Goal: Task Accomplishment & Management: Manage account settings

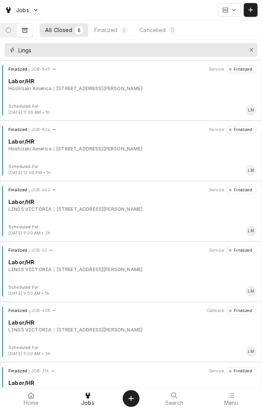
click at [251, 50] on icon "Erase input" at bounding box center [251, 50] width 3 height 3
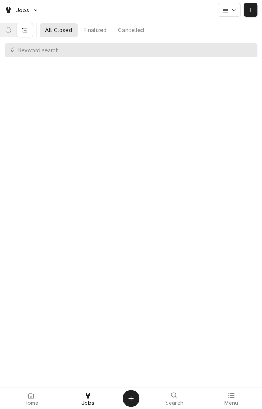
click at [13, 34] on button "Dynamic Content Wrapper" at bounding box center [8, 30] width 16 height 14
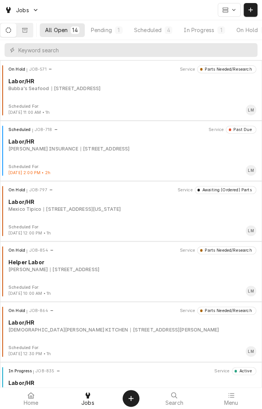
click at [205, 34] on button "In Progress 1" at bounding box center [204, 30] width 52 height 14
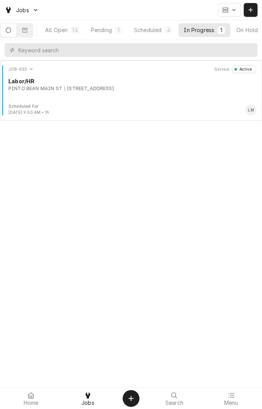
click at [167, 83] on div "Labor/HR" at bounding box center [132, 81] width 248 height 8
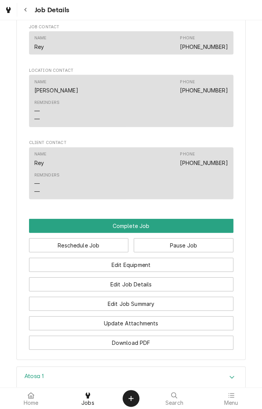
scroll to position [569, 0]
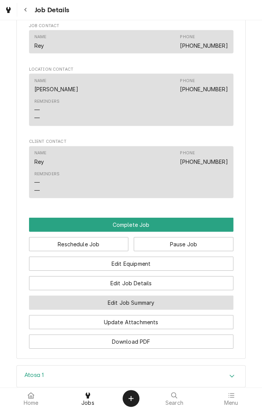
click at [179, 310] on button "Edit Job Summary" at bounding box center [131, 303] width 204 height 14
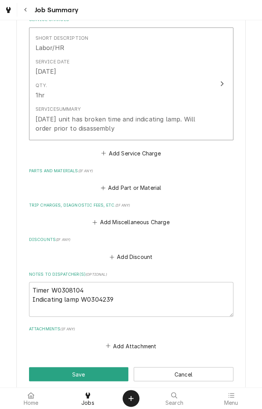
scroll to position [189, 0]
click at [143, 221] on button "Add Miscellaneous Charge" at bounding box center [130, 222] width 79 height 11
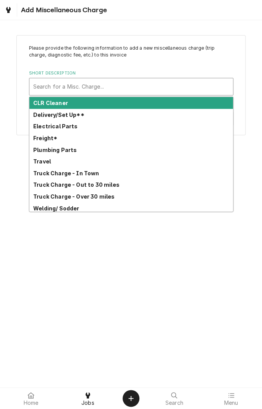
click at [53, 139] on strong "Freight*" at bounding box center [45, 138] width 24 height 6
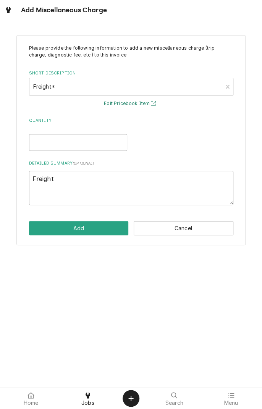
click at [153, 103] on icon "Short Description" at bounding box center [153, 103] width 5 height 5
type textarea "x"
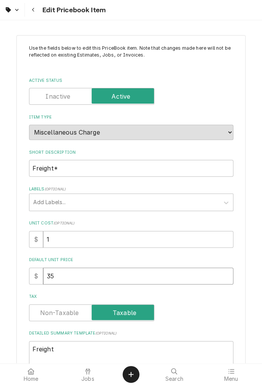
click at [77, 277] on input "35" at bounding box center [138, 275] width 190 height 17
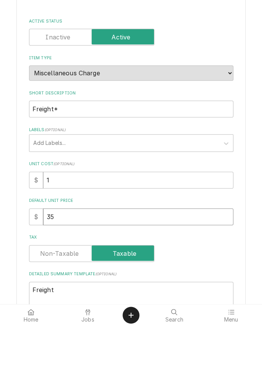
type textarea "x"
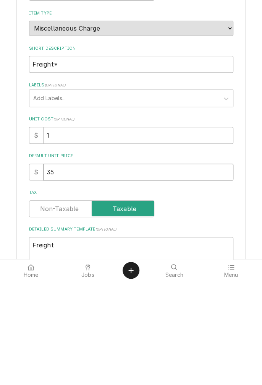
type input "3"
type textarea "x"
type input "1"
type textarea "x"
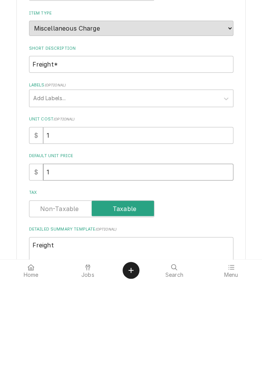
type input "19"
type textarea "x"
type input "19"
click at [130, 314] on label "Tax" at bounding box center [91, 312] width 125 height 17
click at [130, 314] on input "Tax" at bounding box center [91, 312] width 118 height 17
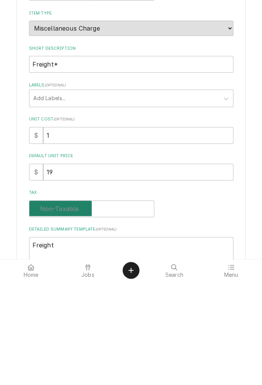
checkbox input "false"
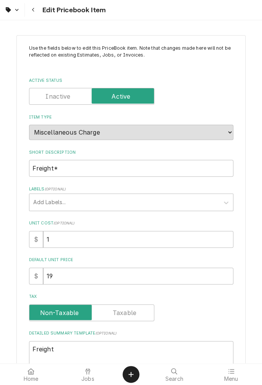
click at [185, 260] on label "Default Unit Price" at bounding box center [131, 260] width 204 height 6
click at [185, 267] on input "19" at bounding box center [138, 275] width 190 height 17
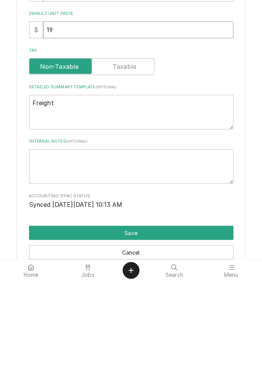
scroll to position [142, 0]
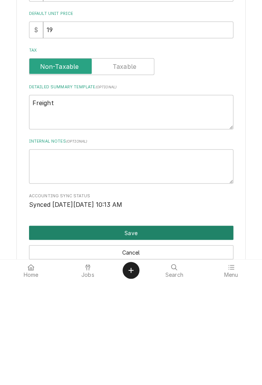
click at [162, 337] on button "Save" at bounding box center [131, 336] width 204 height 14
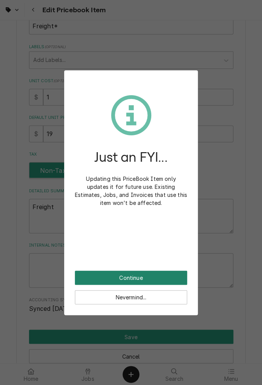
click at [138, 279] on button "Continue" at bounding box center [131, 277] width 112 height 14
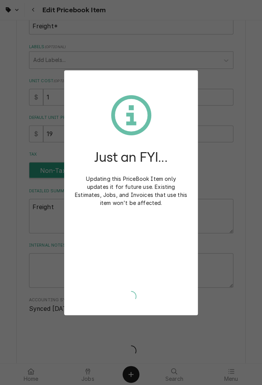
type textarea "x"
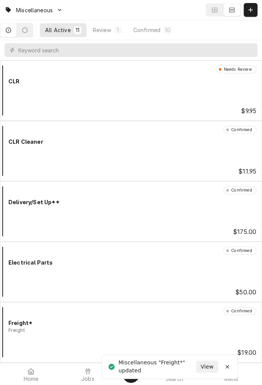
click at [90, 370] on icon at bounding box center [88, 371] width 5 height 6
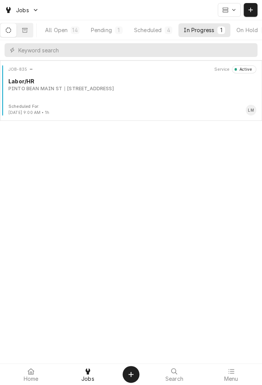
click at [52, 96] on div "JOB-835 Service Active Labor/[PERSON_NAME] [PERSON_NAME] MAIN [GEOGRAPHIC_DATA]…" at bounding box center [131, 84] width 256 height 38
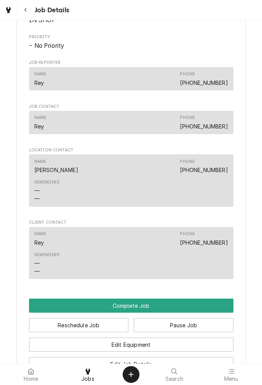
scroll to position [490, 0]
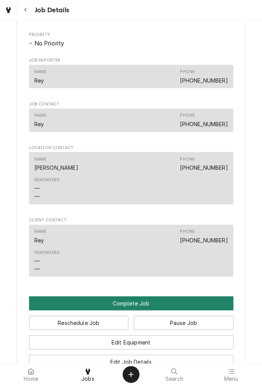
click at [151, 310] on button "Complete Job" at bounding box center [131, 303] width 204 height 14
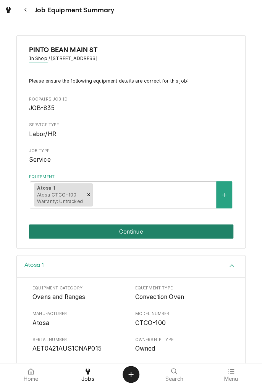
click at [148, 233] on button "Continue" at bounding box center [131, 231] width 204 height 14
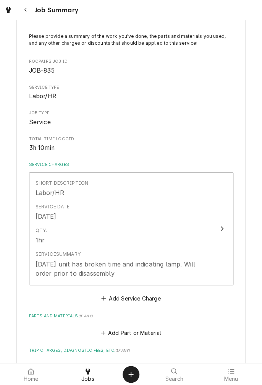
scroll to position [46, 0]
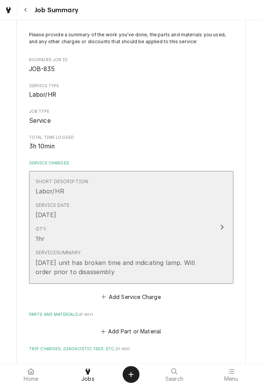
click at [219, 234] on button "Short Description Labor/HR Service Date Aug 16, 2025 Qty. 1hr Service Summary 8…" at bounding box center [131, 227] width 204 height 113
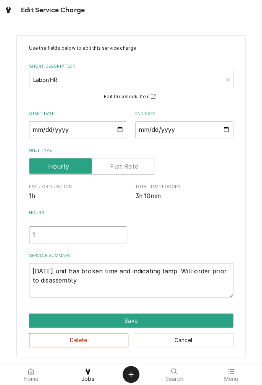
click at [60, 231] on input "1" at bounding box center [78, 234] width 98 height 17
type textarea "x"
type input "2"
type textarea "x"
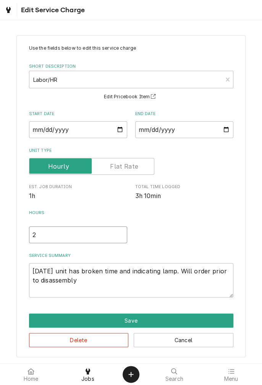
scroll to position [0, 0]
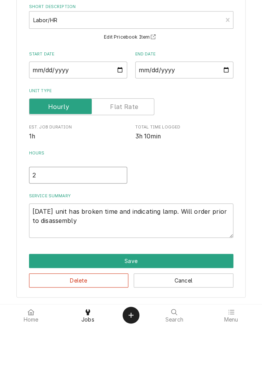
type input "2"
click at [100, 282] on textarea "8/16/25 unit has broken time and indicating lamp. Will order prior to disassemb…" at bounding box center [131, 279] width 204 height 34
type textarea "x"
type textarea "8/16/25 unit has broken time and indicating lamp. Will order prior to disassembl"
type textarea "x"
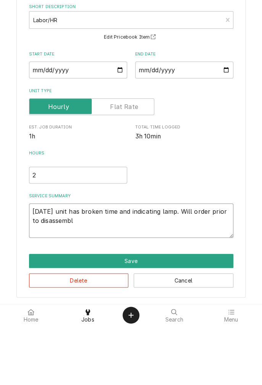
type textarea "8/16/25 unit has broken time and indicating lamp. Will order prior to disassemb…"
type textarea "x"
type textarea "8/16/25 unit has broken time and indicating lamp. Will order prior to disassemb…"
type textarea "x"
type textarea "8/16/25 unit has broken time and indicating lamp. Will order prior to disassemb…"
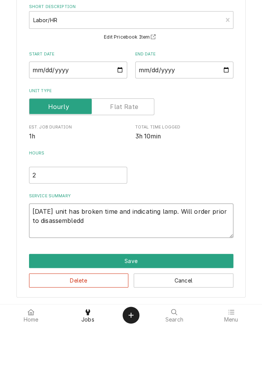
type textarea "x"
type textarea "8/16/25 unit has broken time and indicating lamp. Will order prior to disassemb…"
type textarea "x"
type textarea "8/16/25 unit has broken time and indicating lamp. Will order prior to disassemb…"
type textarea "x"
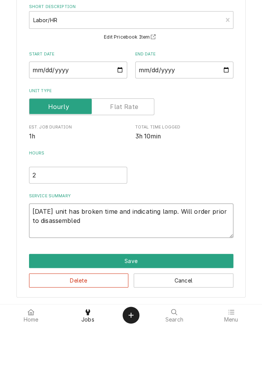
type textarea "8/16/25 unit has broken time and indicating lamp. Will order prior to disassemb…"
type textarea "x"
type textarea "8/16/25 unit has broken time and indicating lamp. Will order prior to disassemb…"
type textarea "x"
type textarea "8/16/25 unit has broken time and indicating lamp. Will order prior to disassemb…"
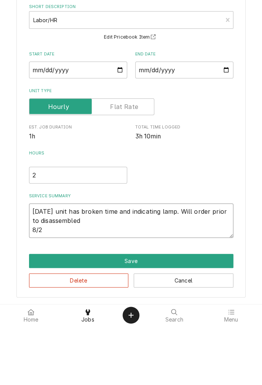
type textarea "x"
type textarea "8/16/25 unit has broken time and indicating lamp. Will order prior to disassemb…"
type textarea "x"
type textarea "8/16/25 unit has broken time and indicating lamp. Will order prior to disassemb…"
type textarea "x"
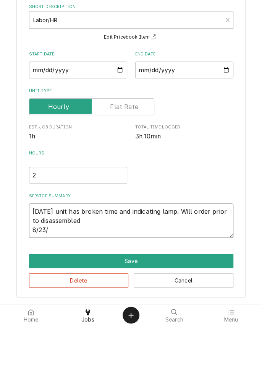
type textarea "8/16/25 unit has broken time and indicating lamp. Will order prior to disassemb…"
type textarea "x"
type textarea "8/16/25 unit has broken time and indicating lamp. Will order prior to disassemb…"
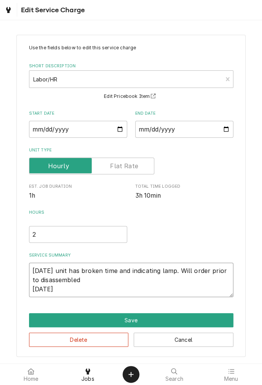
scroll to position [0, 0]
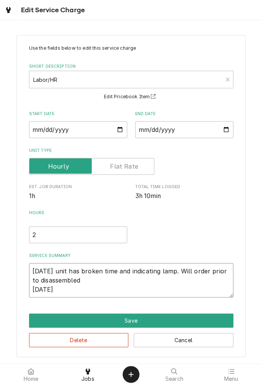
click at [137, 289] on textarea "8/16/25 unit has broken time and indicating lamp. Will order prior to disassemb…" at bounding box center [131, 280] width 204 height 34
type textarea "x"
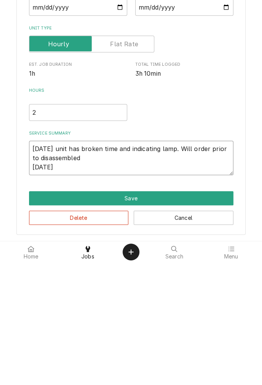
type textarea "8/16/25 unit has broken time and indicating lamp. Will order prior to disassemb…"
type textarea "x"
type textarea "8/16/25 unit has broken time and indicating lamp. Will order prior to disassemb…"
type textarea "x"
type textarea "8/16/25 unit has broken time and indicating lamp. Will order prior to disassemb…"
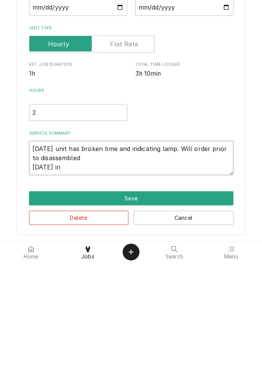
type textarea "x"
type textarea "8/16/25 unit has broken time and indicating lamp. Will order prior to disassemb…"
type textarea "x"
type textarea "8/16/25 unit has broken time and indicating lamp. Will order prior to disassemb…"
type textarea "x"
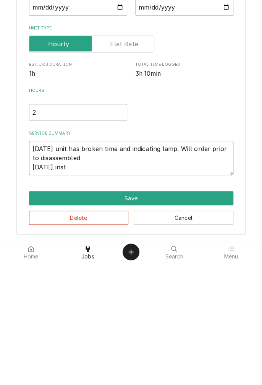
type textarea "8/16/25 unit has broken time and indicating lamp. Will order prior to disassemb…"
type textarea "x"
type textarea "8/16/25 unit has broken time and indicating lamp. Will order prior to disassemb…"
type textarea "x"
type textarea "8/16/25 unit has broken time and indicating lamp. Will order prior to disassemb…"
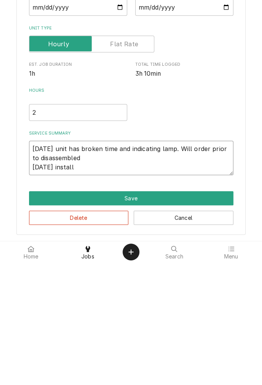
type textarea "x"
type textarea "8/16/25 unit has broken time and indicating lamp. Will order prior to disassemb…"
type textarea "x"
type textarea "8/16/25 unit has broken time and indicating lamp. Will order prior to disassemb…"
type textarea "x"
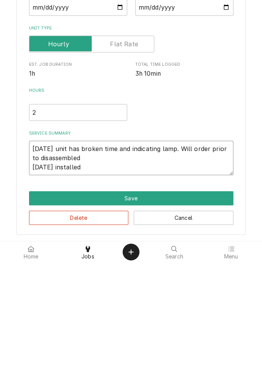
type textarea "8/16/25 unit has broken time and indicating lamp. Will order prior to disassemb…"
type textarea "x"
type textarea "8/16/25 unit has broken time and indicating lamp. Will order prior to disassemb…"
type textarea "x"
type textarea "8/16/25 unit has broken time and indicating lamp. Will order prior to disassemb…"
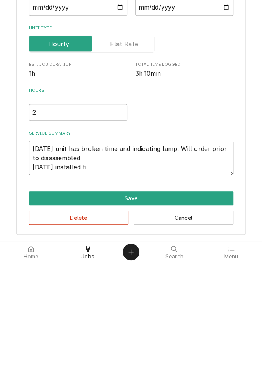
type textarea "x"
type textarea "8/16/25 unit has broken time and indicating lamp. Will order prior to disassemb…"
type textarea "x"
type textarea "8/16/25 unit has broken time and indicating lamp. Will order prior to disassemb…"
type textarea "x"
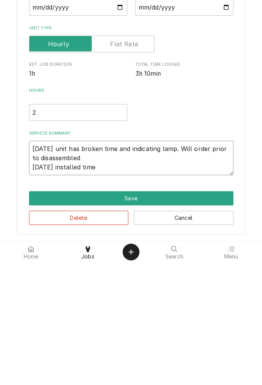
type textarea "8/16/25 unit has broken time and indicating lamp. Will order prior to disassemb…"
type textarea "x"
type textarea "8/16/25 unit has broken time and indicating lamp. Will order prior to disassemb…"
type textarea "x"
type textarea "8/16/25 unit has broken time and indicating lamp. Will order prior to disassemb…"
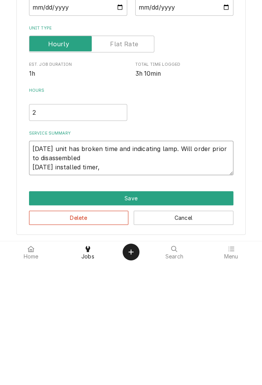
type textarea "x"
type textarea "8/16/25 unit has broken time and indicating lamp. Will order prior to disassemb…"
type textarea "x"
type textarea "8/16/25 unit has broken time and indicating lamp. Will order prior to disassemb…"
type textarea "x"
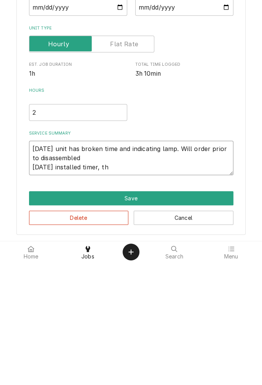
type textarea "8/16/25 unit has broken time and indicating lamp. Will order prior to disassemb…"
type textarea "x"
type textarea "8/16/25 unit has broken time and indicating lamp. Will order prior to disassemb…"
type textarea "x"
type textarea "8/16/25 unit has broken time and indicating lamp. Will order prior to disassemb…"
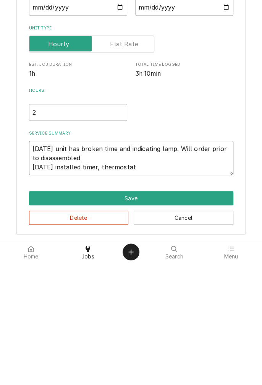
type textarea "x"
type textarea "8/16/25 unit has broken time and indicating lamp. Will order prior to disassemb…"
type textarea "x"
type textarea "8/16/25 unit has broken time and indicating lamp. Will order prior to disassemb…"
type textarea "x"
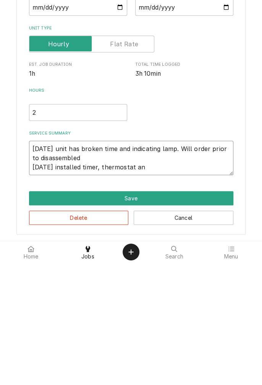
type textarea "8/16/25 unit has broken time and indicating lamp. Will order prior to disassemb…"
type textarea "x"
type textarea "8/16/25 unit has broken time and indicating lamp. Will order prior to disassemb…"
type textarea "x"
type textarea "8/16/25 unit has broken time and indicating lamp. Will order prior to disassemb…"
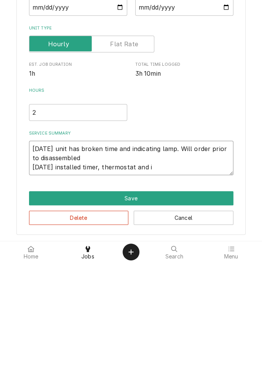
type textarea "x"
type textarea "8/16/25 unit has broken time and indicating lamp. Will order prior to disassemb…"
type textarea "x"
type textarea "8/16/25 unit has broken time and indicating lamp. Will order prior to disassemb…"
type textarea "x"
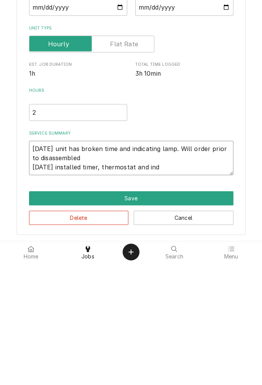
type textarea "8/16/25 unit has broken time and indicating lamp. Will order prior to disassemb…"
type textarea "x"
type textarea "8/16/25 unit has broken time and indicating lamp. Will order prior to disassemb…"
type textarea "x"
type textarea "8/16/25 unit has broken time and indicating lamp. Will order prior to disassemb…"
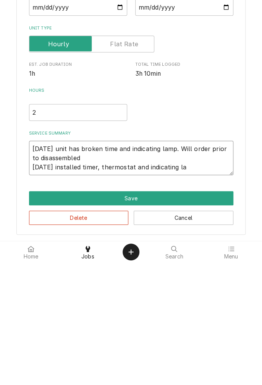
type textarea "x"
type textarea "8/16/25 unit has broken time and indicating lamp. Will order prior to disassemb…"
type textarea "x"
type textarea "8/16/25 unit has broken time and indicating lamp. Will order prior to disassemb…"
type textarea "x"
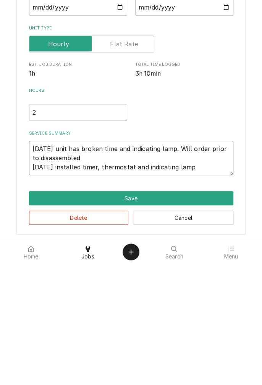
type textarea "8/16/25 unit has broken time and indicating lamp. Will order prior to disassemb…"
type textarea "x"
type textarea "8/16/25 unit has broken time and indicating lamp. Will order prior to disassemb…"
type textarea "x"
type textarea "8/16/25 unit has broken time and indicating lamp. Will order prior to disassemb…"
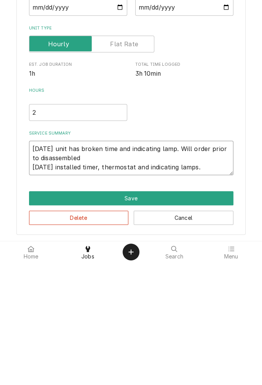
type textarea "x"
type textarea "8/16/25 unit has broken time and indicating lamp. Will order prior to disassemb…"
type textarea "x"
type textarea "8/16/25 unit has broken time and indicating lamp. Will order prior to disassemb…"
type textarea "x"
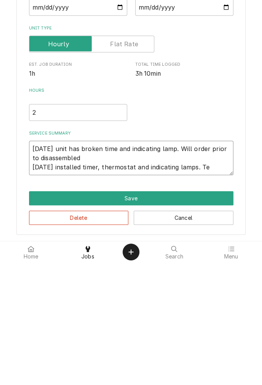
type textarea "8/16/25 unit has broken time and indicating lamp. Will order prior to disassemb…"
type textarea "x"
type textarea "8/16/25 unit has broken time and indicating lamp. Will order prior to disassemb…"
type textarea "x"
type textarea "8/16/25 unit has broken time and indicating lamp. Will order prior to disassemb…"
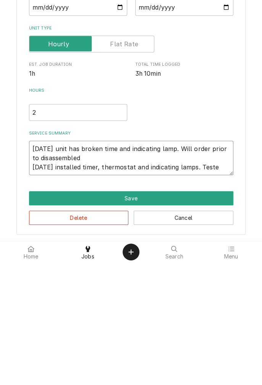
type textarea "x"
type textarea "8/16/25 unit has broken time and indicating lamp. Will order prior to disassemb…"
type textarea "x"
type textarea "8/16/25 unit has broken time and indicating lamp. Will order prior to disassemb…"
type textarea "x"
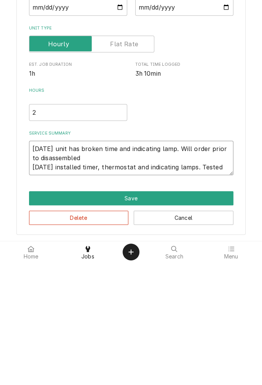
type textarea "8/16/25 unit has broken time and indicating lamp. Will order prior to disassemb…"
type textarea "x"
type textarea "8/16/25 unit has broken time and indicating lamp. Will order prior to disassemb…"
type textarea "x"
type textarea "8/16/25 unit has broken time and indicating lamp. Will order prior to disassemb…"
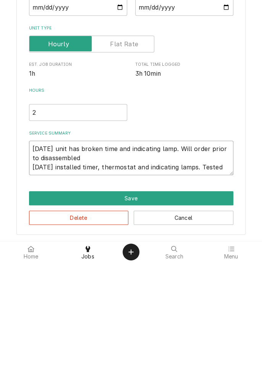
type textarea "x"
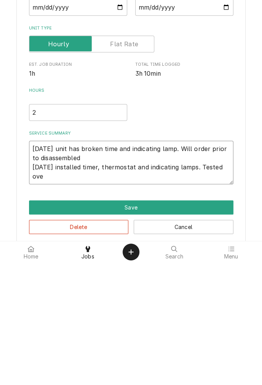
type textarea "8/16/25 unit has broken time and indicating lamp. Will order prior to disassemb…"
type textarea "x"
type textarea "8/16/25 unit has broken time and indicating lamp. Will order prior to disassemb…"
type textarea "x"
type textarea "8/16/25 unit has broken time and indicating lamp. Will order prior to disassemb…"
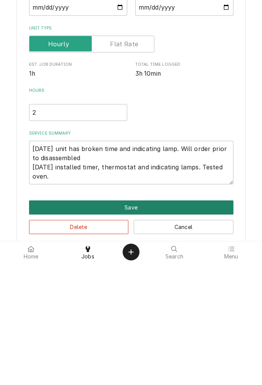
click at [134, 330] on button "Save" at bounding box center [131, 329] width 204 height 14
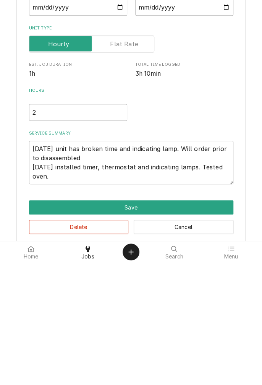
type textarea "x"
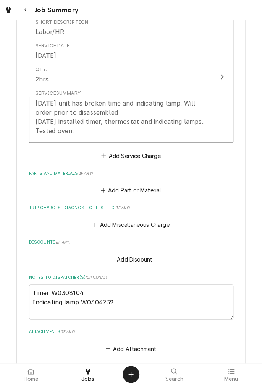
scroll to position [212, 0]
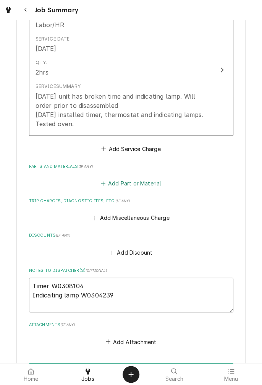
click at [143, 183] on button "Add Part or Material" at bounding box center [130, 183] width 63 height 11
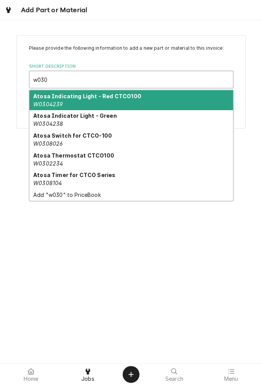
click at [86, 159] on div "Atosa Thermostat CTCO100 W0302234" at bounding box center [131, 159] width 204 height 20
type input "w030"
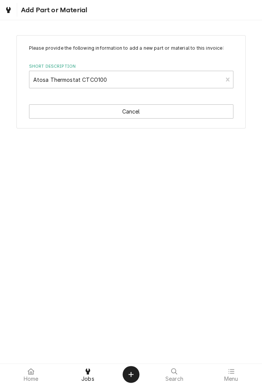
type textarea "x"
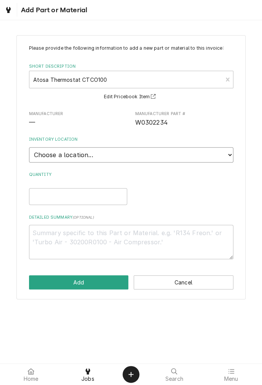
click at [226, 159] on select "Choose a location... Gino's Truck Jason's Truck Skips Service Warehouse" at bounding box center [131, 154] width 204 height 15
select select "171"
click at [29, 147] on select "Choose a location... Gino's Truck Jason's Truck Skips Service Warehouse" at bounding box center [131, 154] width 204 height 15
click at [119, 199] on input "Quantity" at bounding box center [78, 196] width 98 height 17
type textarea "x"
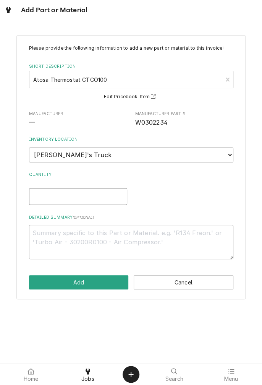
type input "1"
type textarea "x"
type input "1"
click at [131, 236] on textarea "Detailed Summary ( optional )" at bounding box center [131, 242] width 204 height 34
type textarea "x"
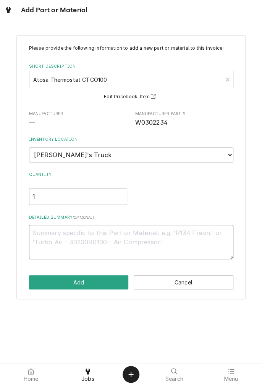
type textarea "T"
type textarea "x"
type textarea "Th"
type textarea "x"
type textarea "The"
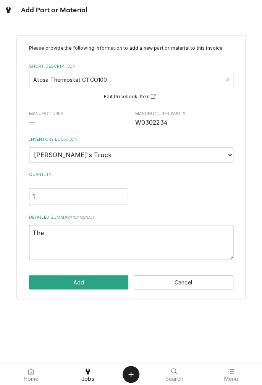
type textarea "x"
type textarea "Ther"
type textarea "x"
type textarea "Therm"
type textarea "x"
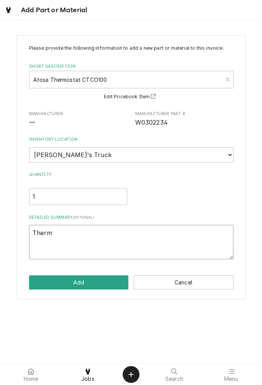
type textarea "Thermostat"
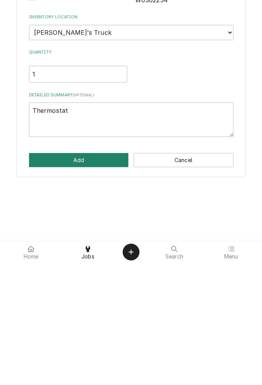
click at [102, 286] on button "Add" at bounding box center [79, 282] width 100 height 14
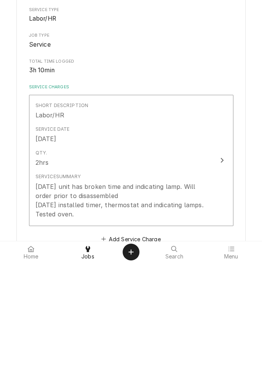
type textarea "x"
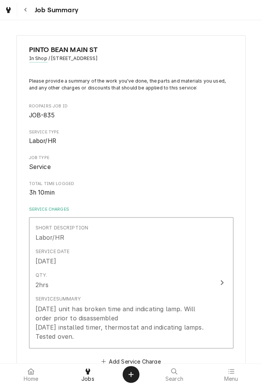
scroll to position [212, 0]
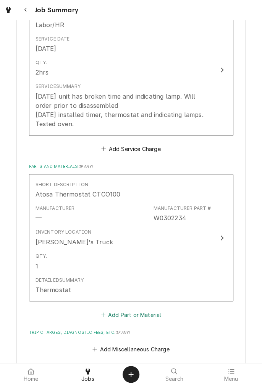
click at [155, 318] on button "Add Part or Material" at bounding box center [130, 314] width 63 height 11
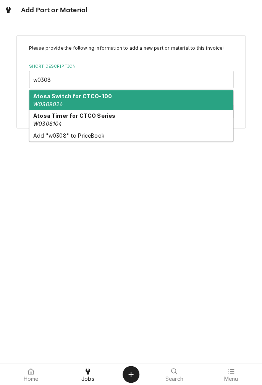
click at [83, 126] on div "Atosa Timer for CTCO Series W0308104" at bounding box center [131, 120] width 204 height 20
type input "w0308"
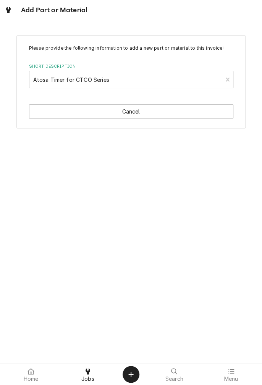
type textarea "x"
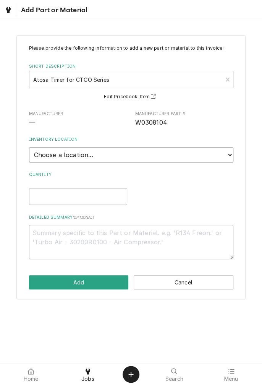
click at [225, 158] on select "Choose a location... Gino's Truck Jason's Truck Skips Service Warehouse" at bounding box center [131, 154] width 204 height 15
select select "171"
click at [29, 147] on select "Choose a location... Gino's Truck Jason's Truck Skips Service Warehouse" at bounding box center [131, 154] width 204 height 15
click at [106, 197] on input "Quantity" at bounding box center [78, 196] width 98 height 17
type textarea "x"
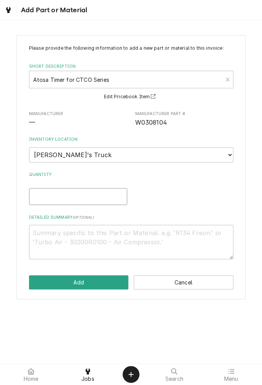
type input "1"
type textarea "x"
type input "1"
click at [131, 241] on textarea "Detailed Summary ( optional )" at bounding box center [131, 242] width 204 height 34
type textarea "x"
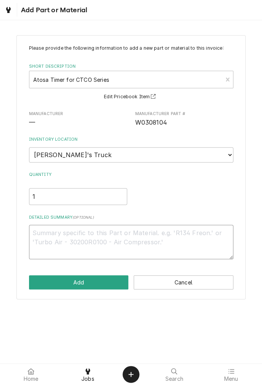
type textarea "T"
type textarea "x"
type textarea "Ti"
type textarea "x"
type textarea "Tim"
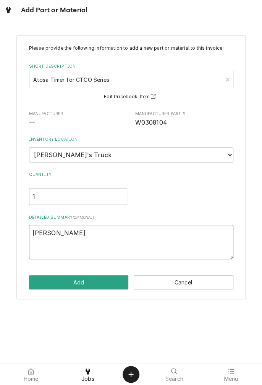
type textarea "x"
type textarea "Time"
type textarea "x"
type textarea "Timer"
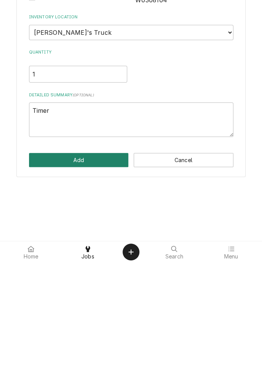
click at [91, 288] on button "Add" at bounding box center [79, 282] width 100 height 14
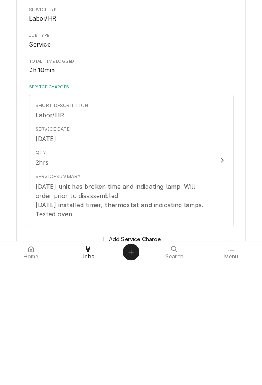
type textarea "x"
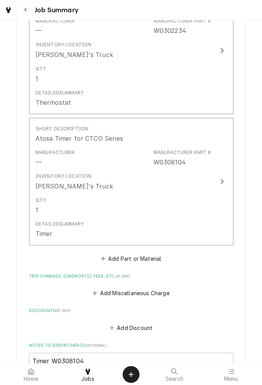
scroll to position [400, 0]
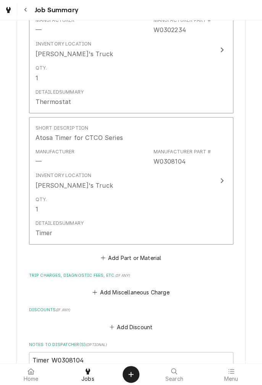
click at [150, 260] on button "Add Part or Material" at bounding box center [130, 257] width 63 height 11
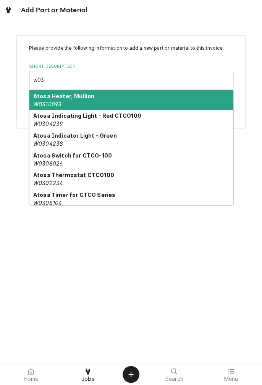
click at [63, 124] on div "Atosa Indicating Light - Red CTCO100 W0304239" at bounding box center [131, 120] width 204 height 20
type input "w03"
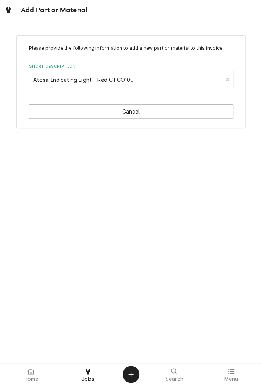
type textarea "x"
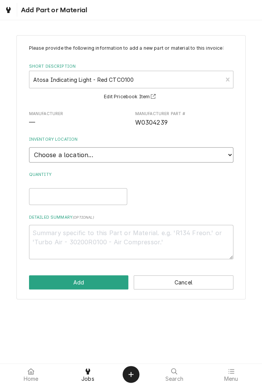
click at [223, 157] on select "Choose a location... Gino's Truck Jason's Truck Skips Service Warehouse" at bounding box center [131, 154] width 204 height 15
select select "171"
click at [29, 147] on select "Choose a location... Gino's Truck Jason's Truck Skips Service Warehouse" at bounding box center [131, 154] width 204 height 15
click at [90, 197] on input "Quantity" at bounding box center [78, 196] width 98 height 17
type textarea "x"
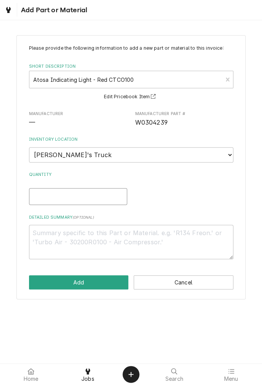
type input "1"
type textarea "x"
type input "1"
click at [100, 235] on textarea "Detailed Summary ( optional )" at bounding box center [131, 242] width 204 height 34
type textarea "x"
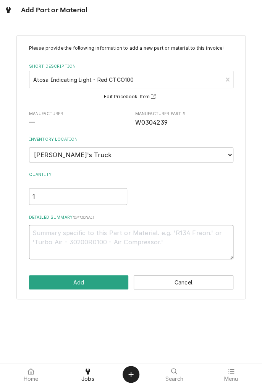
type textarea "R"
type textarea "x"
type textarea "Re"
type textarea "x"
type textarea "Red"
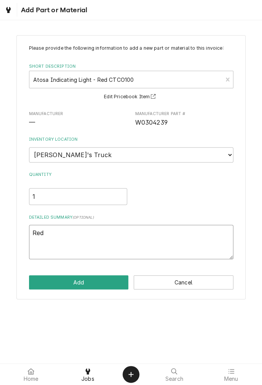
type textarea "x"
type textarea "Red"
type textarea "x"
type textarea "Red l"
type textarea "x"
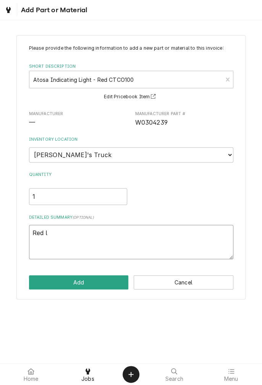
type textarea "Red la"
type textarea "x"
type textarea "Red lam"
type textarea "x"
type textarea "Red lamp"
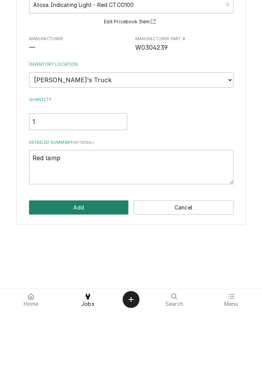
click at [92, 282] on button "Add" at bounding box center [79, 282] width 100 height 14
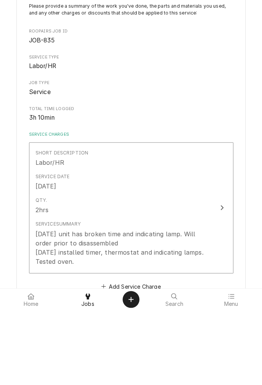
type textarea "x"
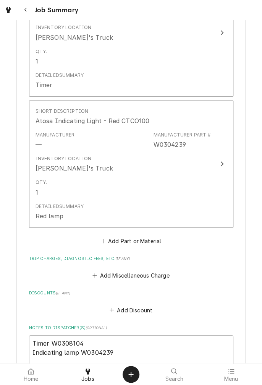
scroll to position [548, 0]
click at [156, 245] on button "Add Part or Material" at bounding box center [130, 240] width 63 height 11
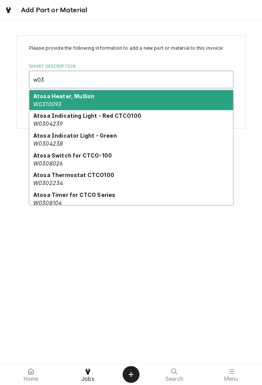
click at [78, 140] on div "Atosa Indicator Light - Green W0304238" at bounding box center [131, 139] width 204 height 20
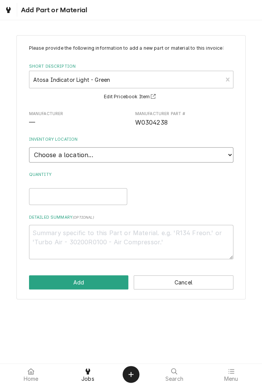
click at [226, 157] on select "Choose a location... Gino's Truck Jason's Truck Skips Service Warehouse" at bounding box center [131, 154] width 204 height 15
click at [29, 147] on select "Choose a location... Gino's Truck Jason's Truck Skips Service Warehouse" at bounding box center [131, 154] width 204 height 15
click at [90, 196] on input "Quantity" at bounding box center [78, 196] width 98 height 17
click at [128, 244] on textarea "Detailed Summary ( optional )" at bounding box center [131, 242] width 204 height 34
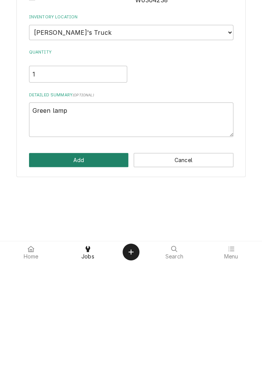
click at [88, 283] on button "Add" at bounding box center [79, 282] width 100 height 14
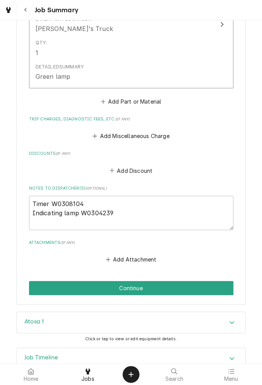
scroll to position [838, 0]
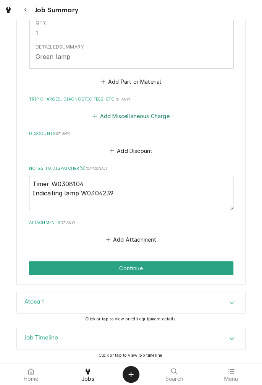
click at [121, 114] on button "Add Miscellaneous Charge" at bounding box center [130, 116] width 79 height 11
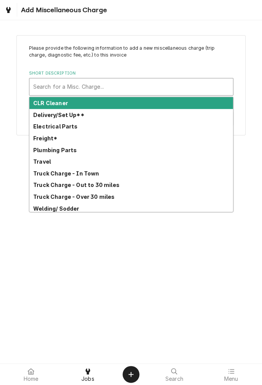
click at [53, 143] on div "Freight*" at bounding box center [131, 138] width 204 height 12
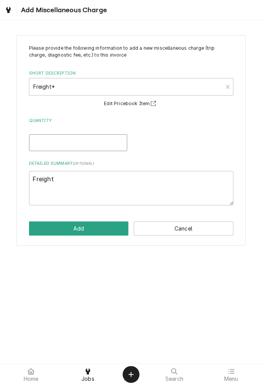
click at [84, 143] on input "Quantity" at bounding box center [78, 142] width 98 height 17
click at [92, 231] on button "Add" at bounding box center [79, 228] width 100 height 14
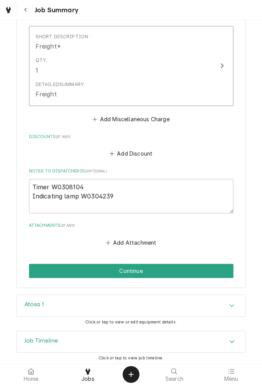
scroll to position [922, 0]
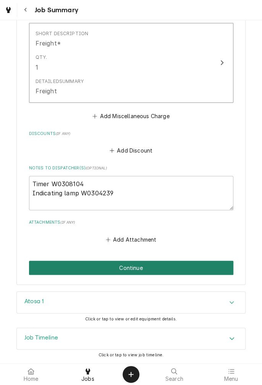
click at [180, 272] on button "Continue" at bounding box center [131, 267] width 204 height 14
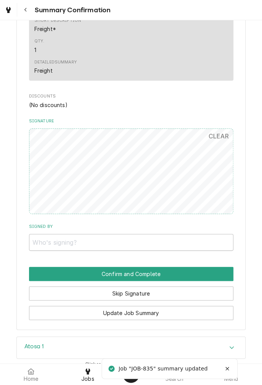
scroll to position [846, 0]
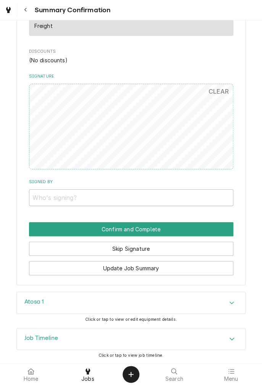
click at [167, 254] on button "Skip Signature" at bounding box center [131, 248] width 204 height 14
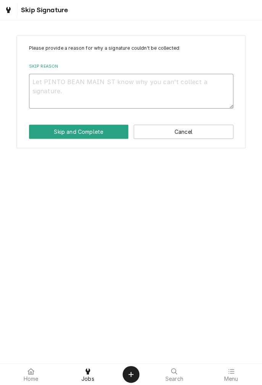
click at [158, 97] on textarea "Skip Reason" at bounding box center [131, 91] width 204 height 34
type textarea "x"
type textarea "I"
type textarea "x"
type textarea "In"
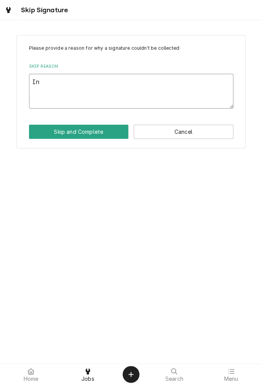
type textarea "x"
type textarea "In"
type textarea "x"
type textarea "In s"
type textarea "x"
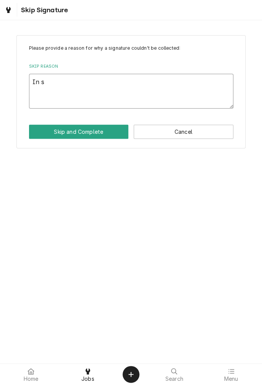
type textarea "In sh"
type textarea "x"
type textarea "In sho"
type textarea "x"
type textarea "In shop"
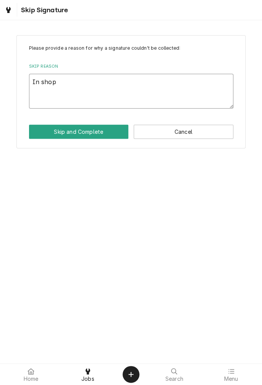
type textarea "x"
type textarea "In shop"
type textarea "x"
type textarea "In shop s"
type textarea "x"
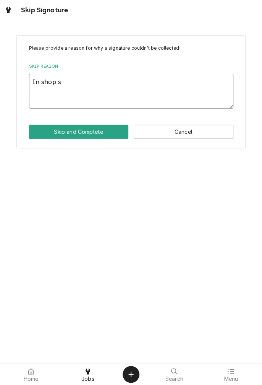
type textarea "In shop se"
type textarea "x"
type textarea "In shop ser"
type textarea "x"
type textarea "In shop serv"
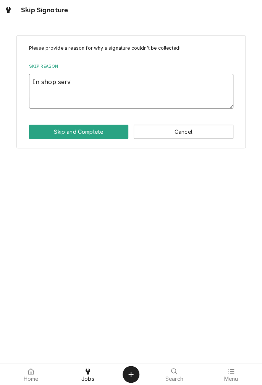
type textarea "x"
type textarea "In shop servi"
type textarea "x"
type textarea "In shop servic"
type textarea "x"
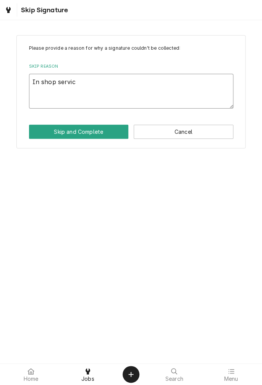
type textarea "In shop service"
type textarea "x"
type textarea "In shop service"
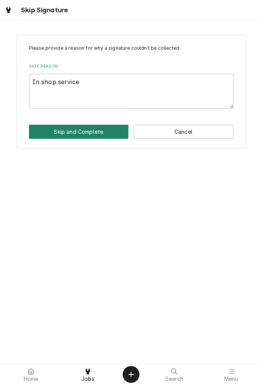
click at [94, 135] on button "Skip and Complete" at bounding box center [79, 132] width 100 height 14
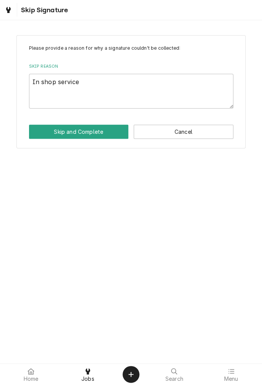
type textarea "x"
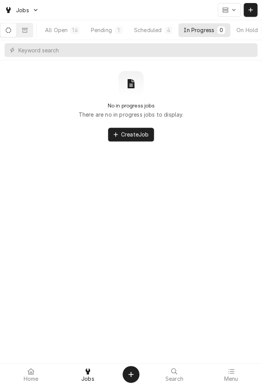
click at [35, 13] on div "Jobs" at bounding box center [21, 10] width 37 height 10
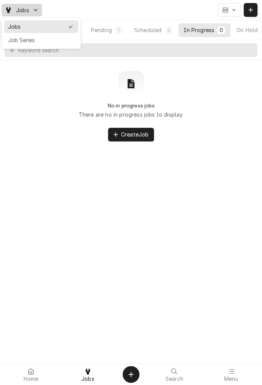
click at [126, 9] on html "Jobs All Open 14 Pending 1 Scheduled 4 In Progress 0 On Hold 8 Completed 1 No i…" at bounding box center [131, 192] width 262 height 385
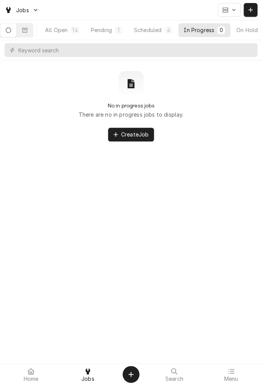
scroll to position [0, 71]
click at [189, 31] on div "On Hold" at bounding box center [179, 30] width 21 height 8
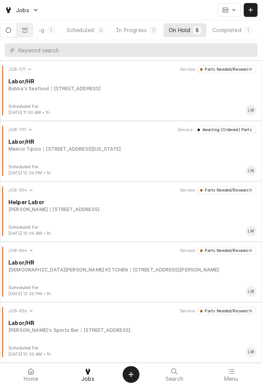
click at [114, 331] on div "1604 Houston Hwy, Victoria, TX 77901" at bounding box center [105, 330] width 49 height 7
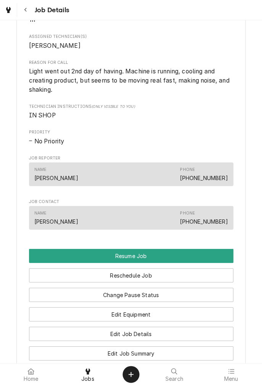
scroll to position [477, 0]
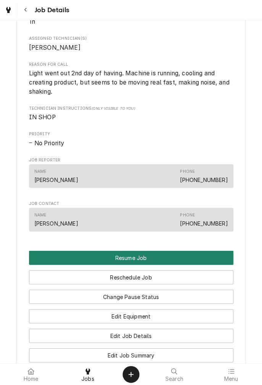
click at [150, 264] on button "Resume Job" at bounding box center [131, 257] width 204 height 14
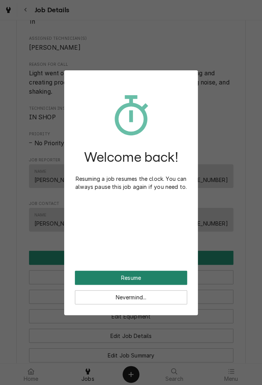
click at [158, 271] on button "Resume" at bounding box center [131, 277] width 112 height 14
